Goal: Find specific page/section: Find specific page/section

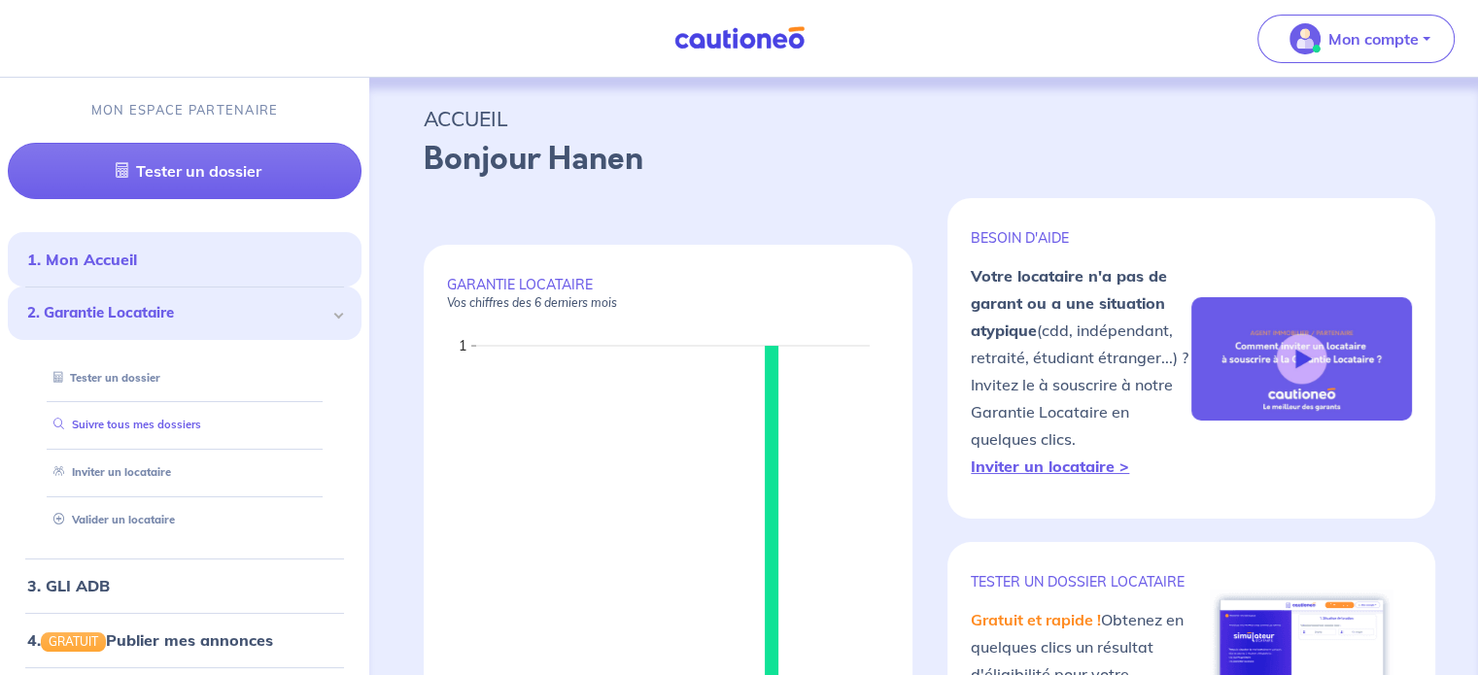
click at [201, 427] on link "Suivre tous mes dossiers" at bounding box center [123, 425] width 155 height 14
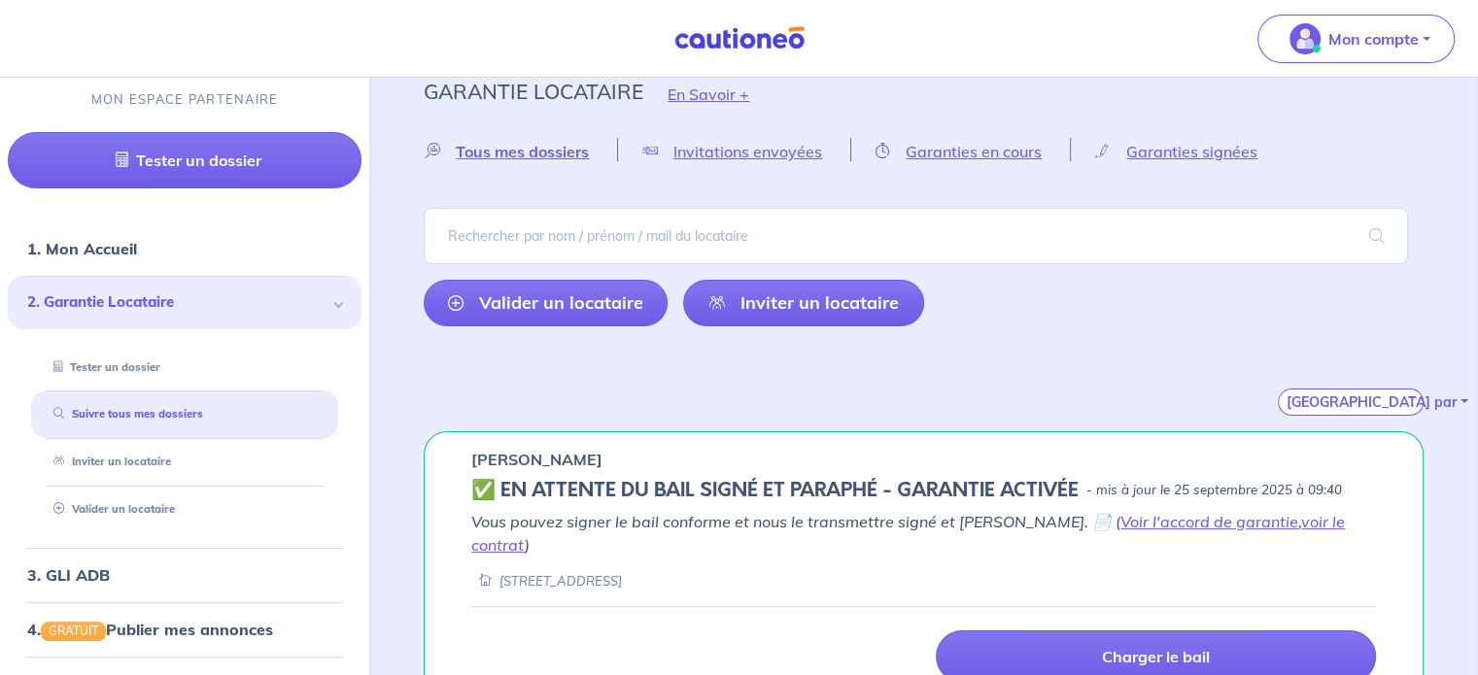
scroll to position [49, 0]
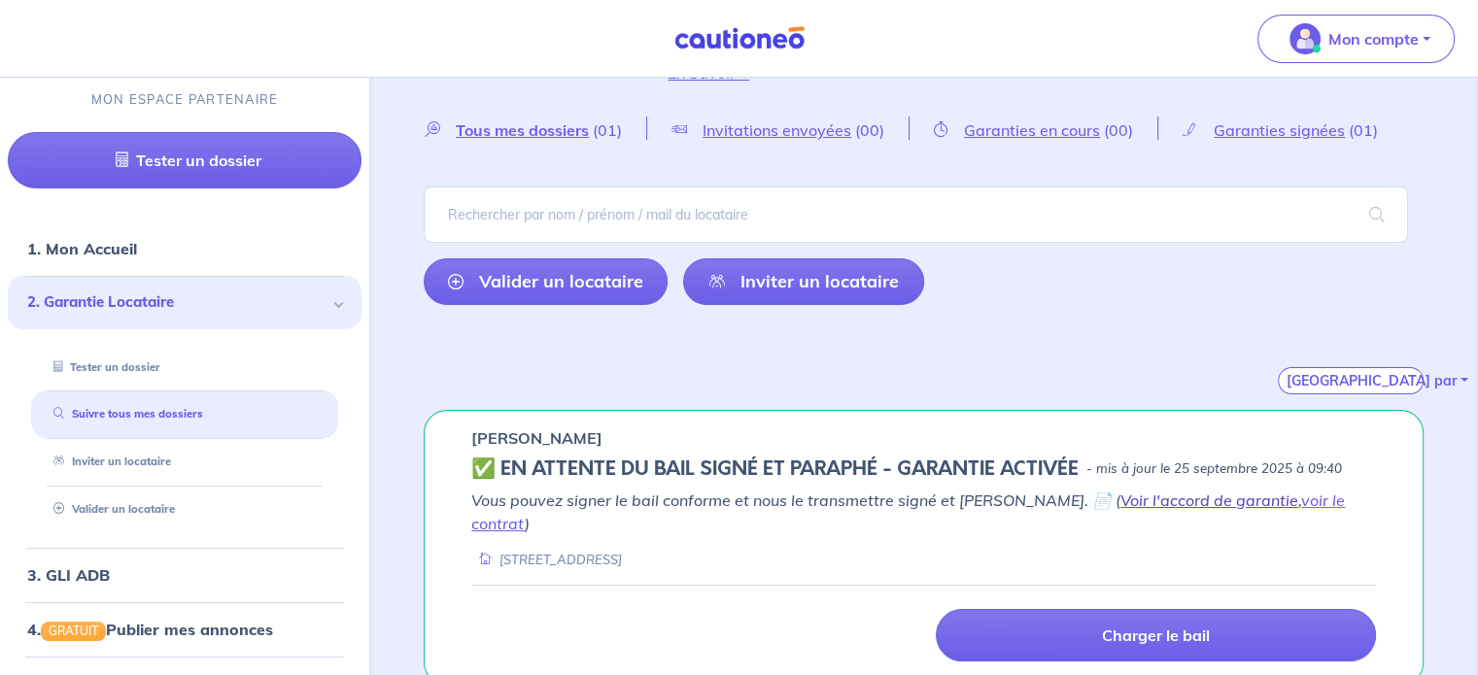
click at [1120, 504] on link "Voir l'accord de garantie" at bounding box center [1209, 500] width 178 height 19
click at [1305, 504] on link "voir le contrat" at bounding box center [907, 512] width 873 height 43
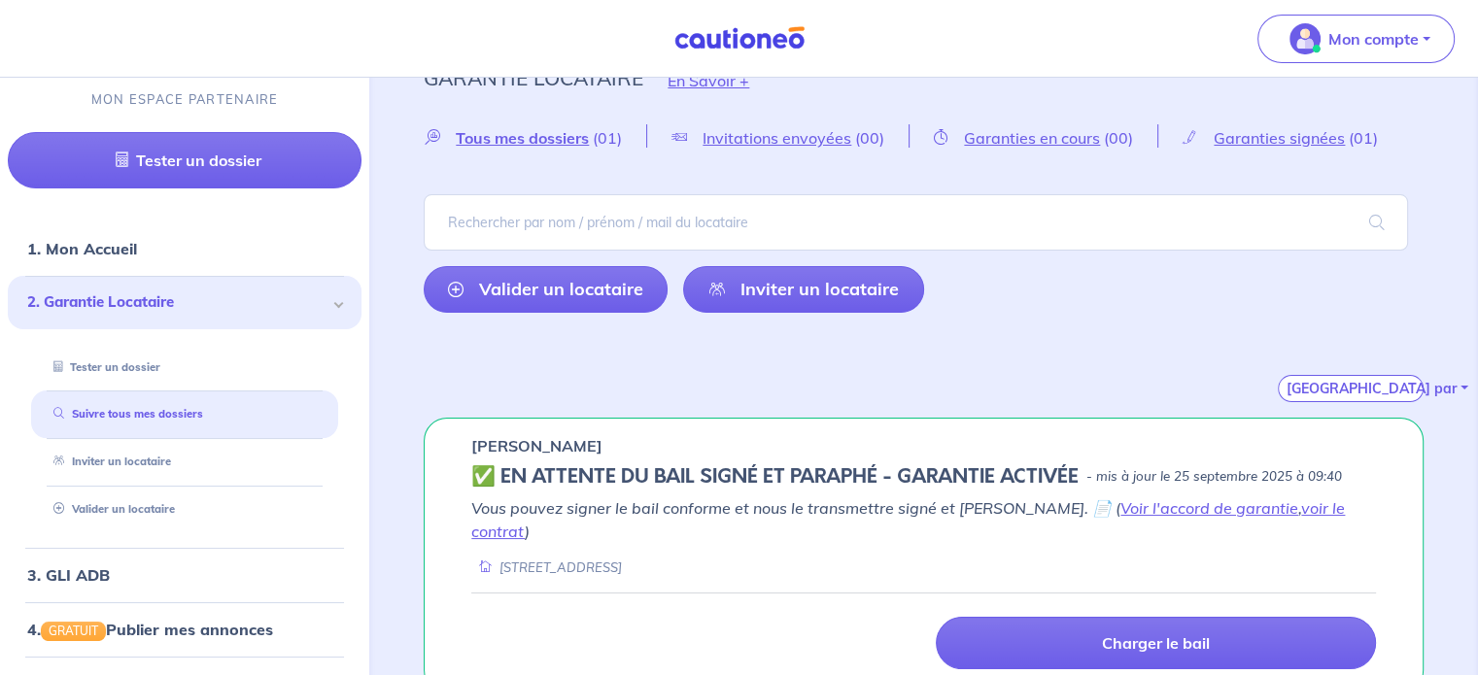
scroll to position [43, 0]
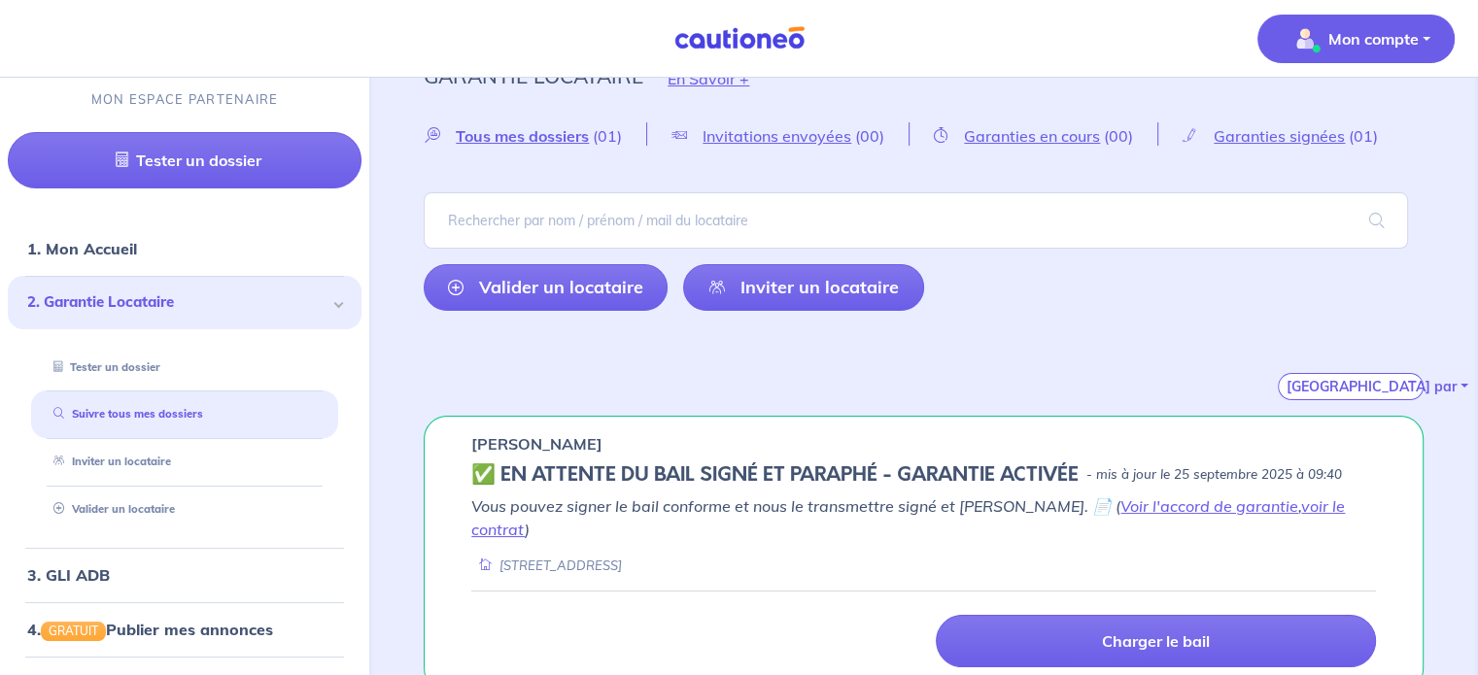
click at [1398, 34] on p "Mon compte" at bounding box center [1373, 38] width 90 height 23
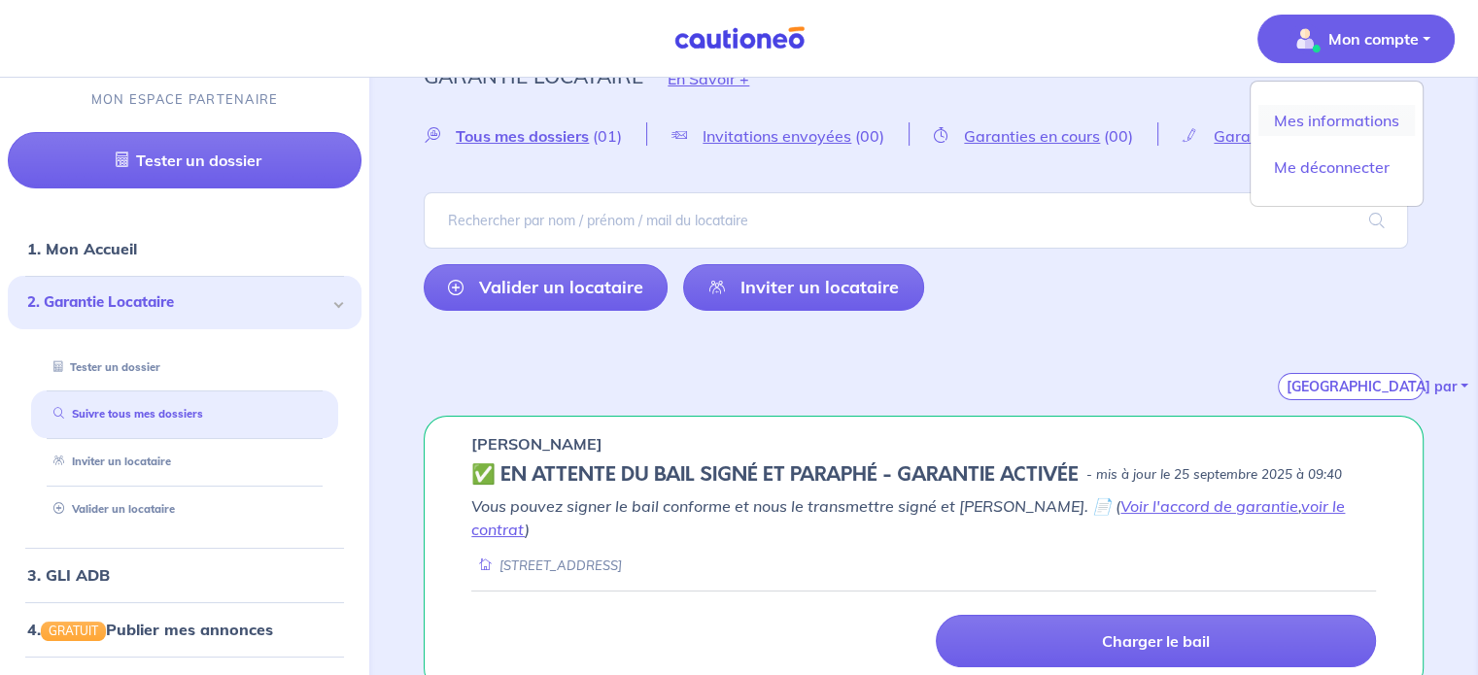
click at [1352, 120] on link "Mes informations" at bounding box center [1336, 120] width 156 height 31
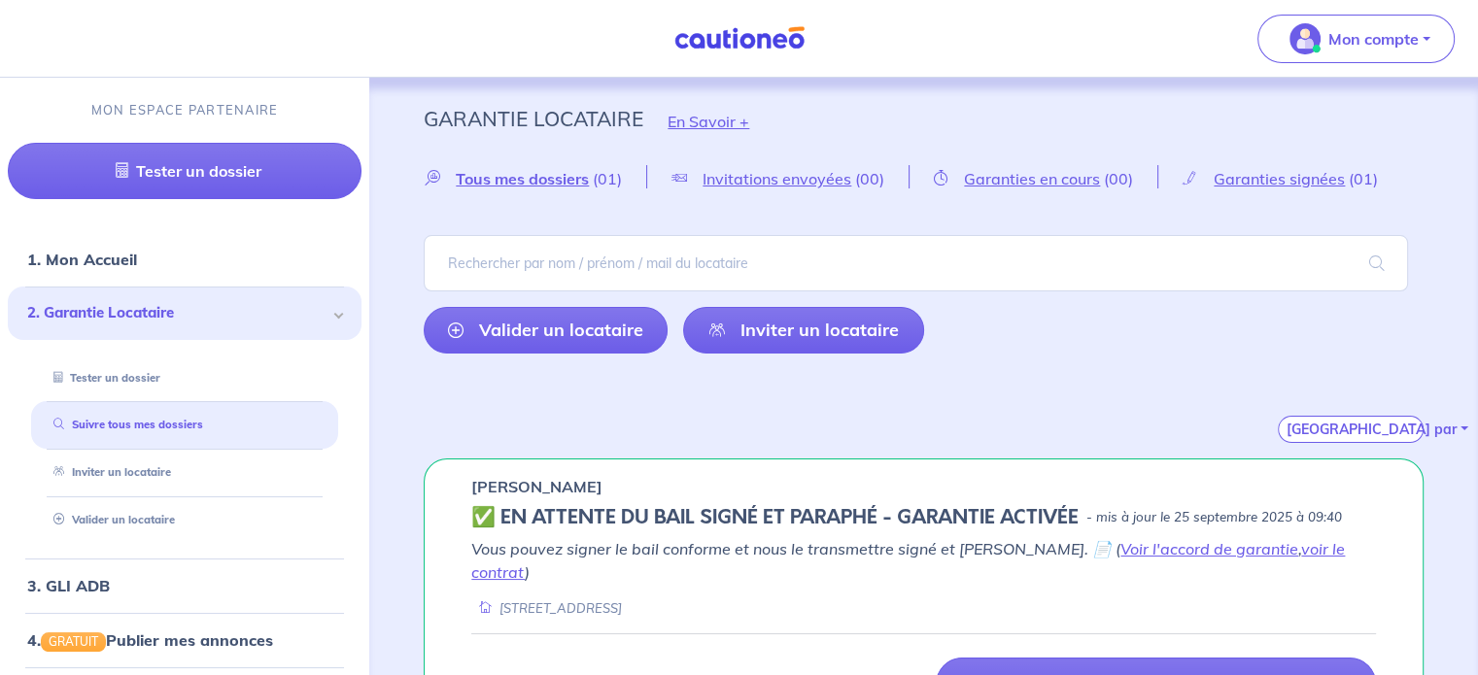
click at [1095, 416] on div "[GEOGRAPHIC_DATA] par" at bounding box center [924, 406] width 1000 height 74
click at [511, 442] on div "Garantie Locataire En Savoir + Tous mes dossiers (01) Invitations envoyées (00)…" at bounding box center [923, 406] width 1093 height 657
click at [189, 431] on link "Suivre tous mes dossiers" at bounding box center [123, 425] width 155 height 14
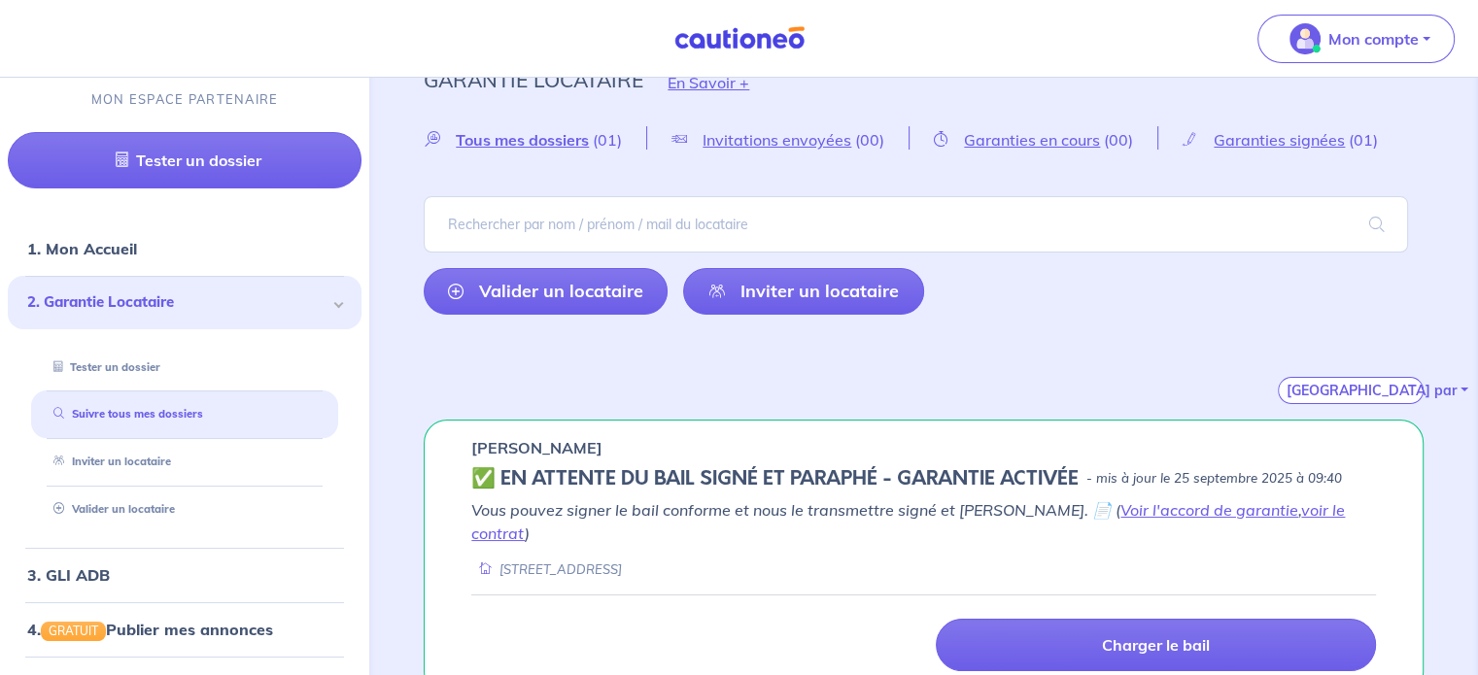
scroll to position [49, 0]
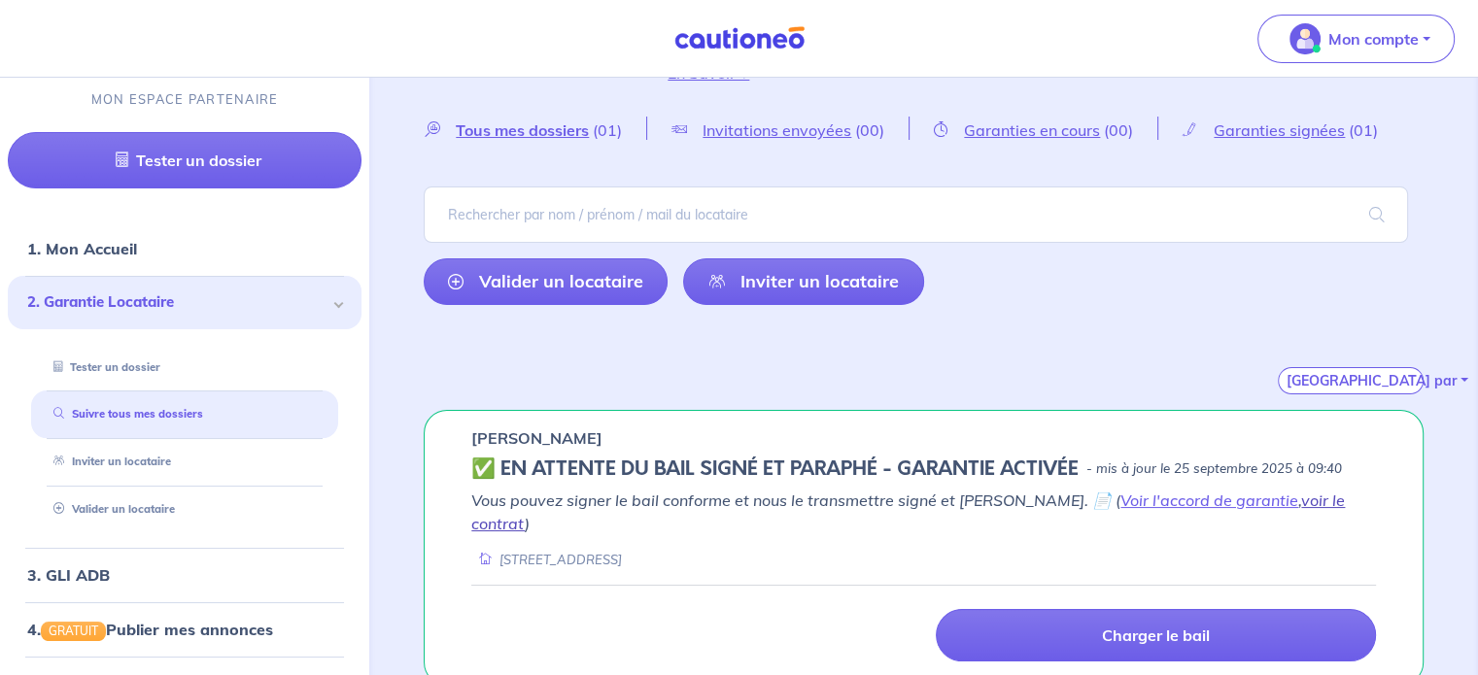
click at [1309, 500] on link "voir le contrat" at bounding box center [907, 512] width 873 height 43
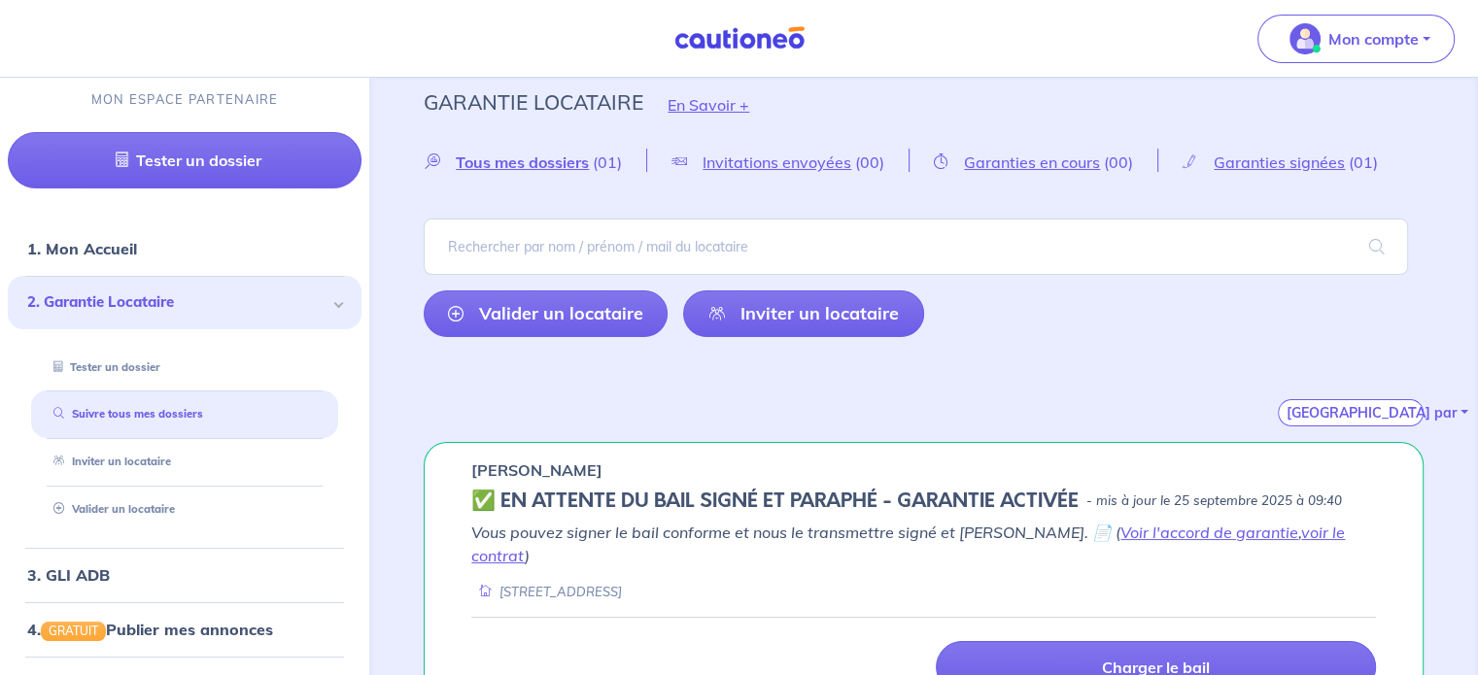
scroll to position [0, 0]
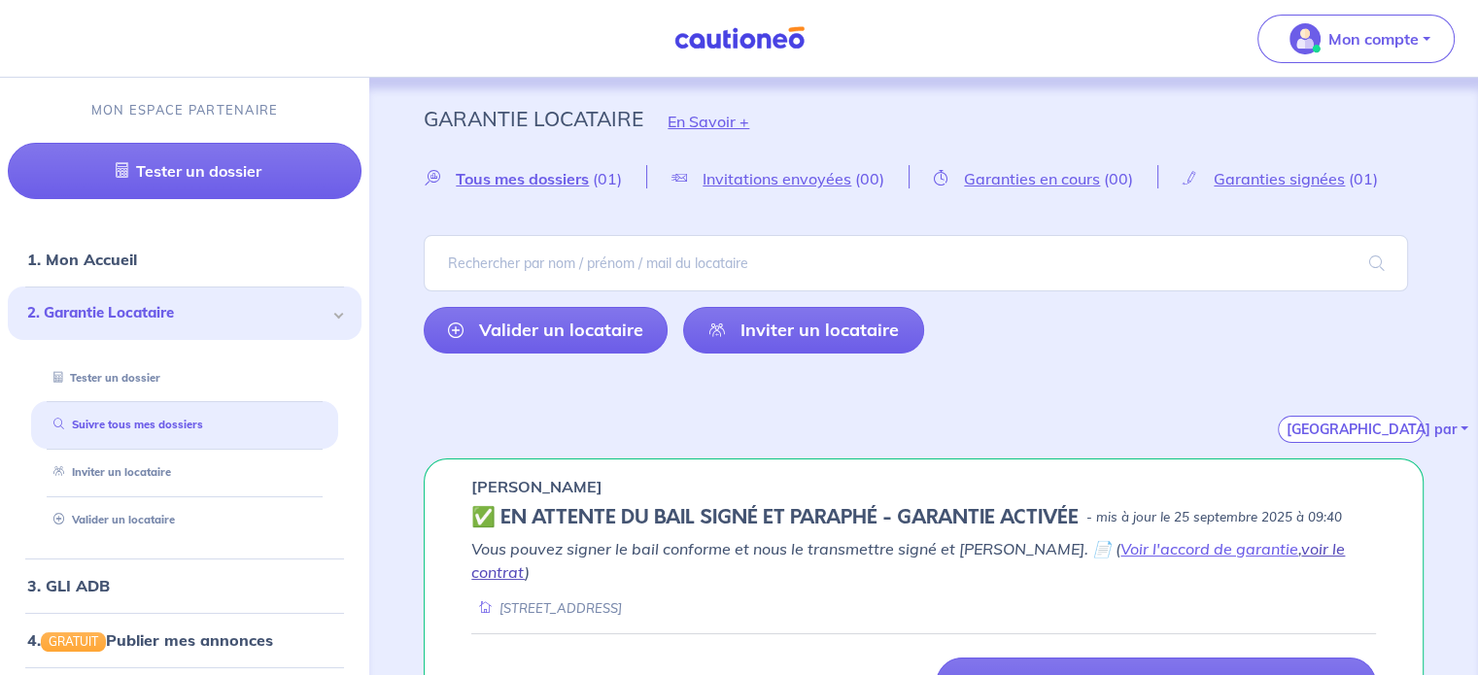
click at [1280, 540] on link "voir le contrat" at bounding box center [907, 560] width 873 height 43
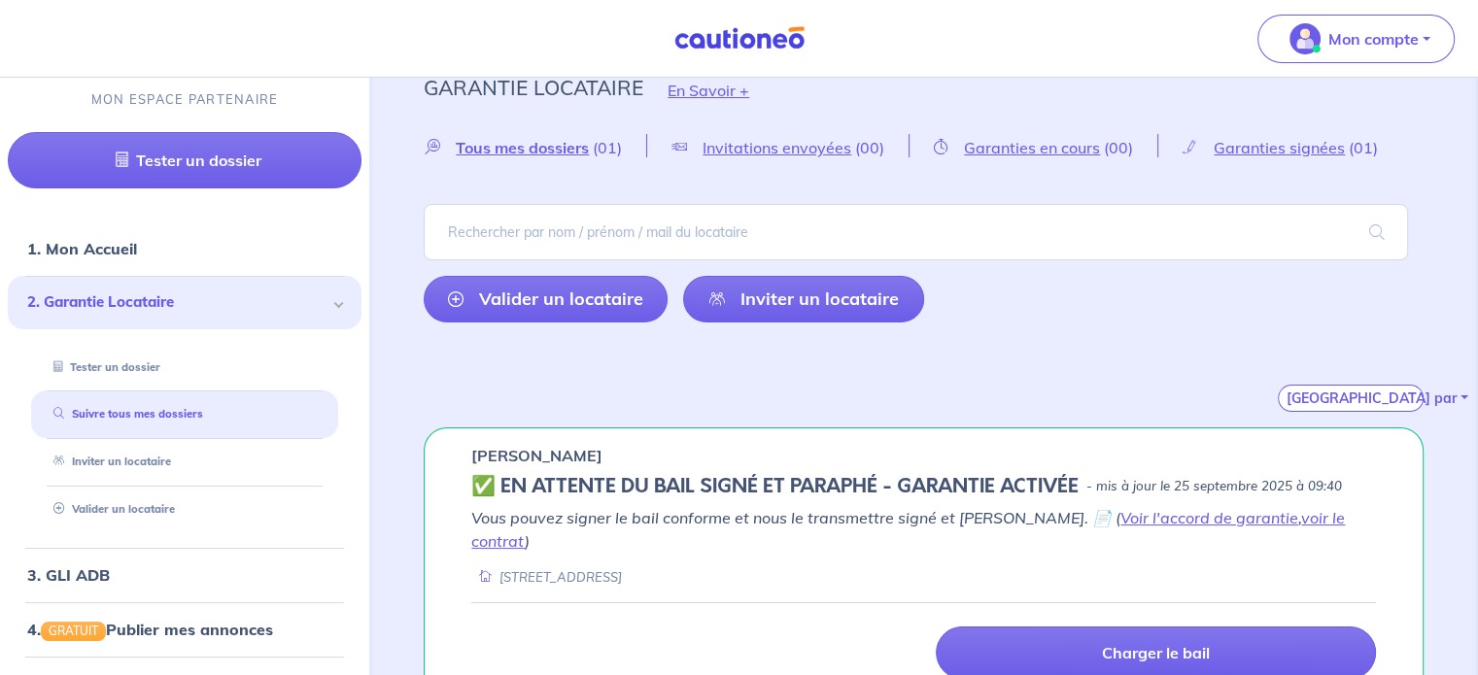
scroll to position [49, 0]
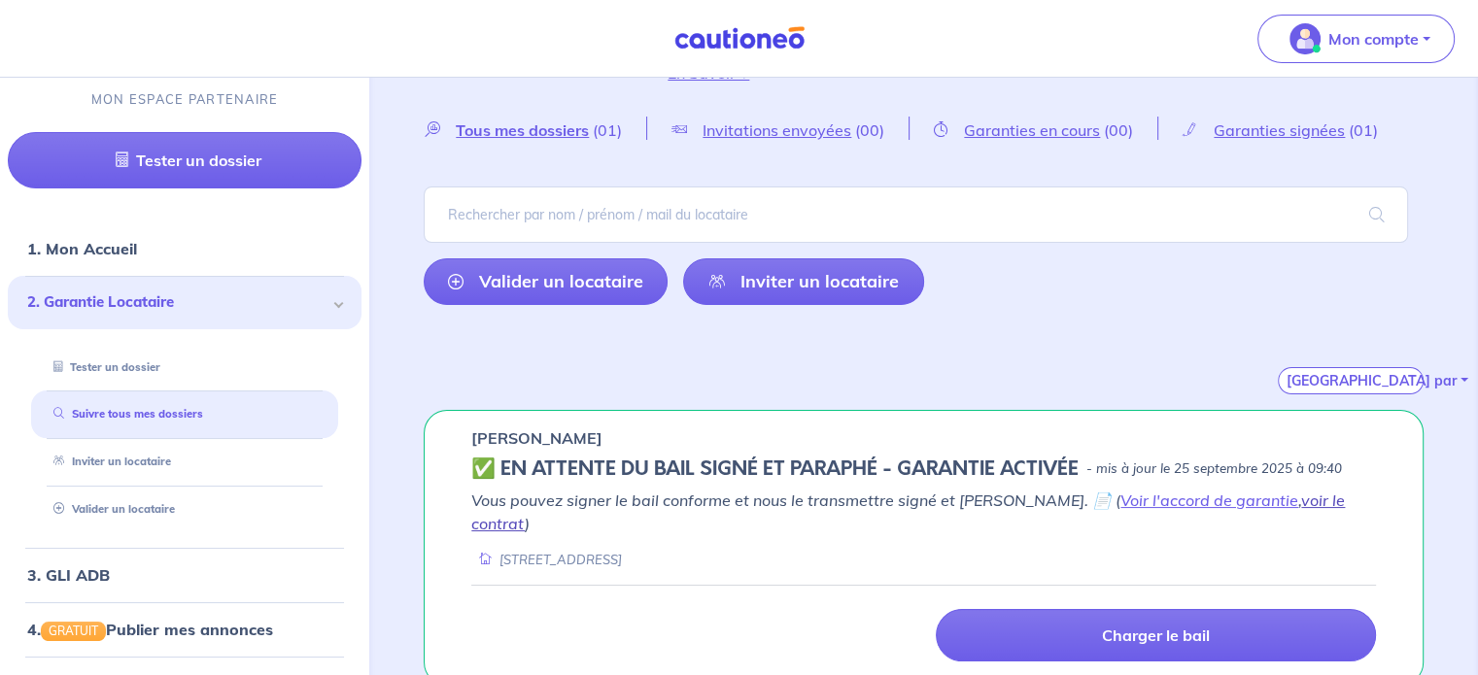
click at [1296, 496] on link "voir le contrat" at bounding box center [907, 512] width 873 height 43
drag, startPoint x: 1030, startPoint y: 350, endPoint x: 1159, endPoint y: 131, distance: 253.9
click at [1030, 350] on div "[GEOGRAPHIC_DATA] par" at bounding box center [924, 358] width 1000 height 74
